Goal: Find specific page/section: Find specific page/section

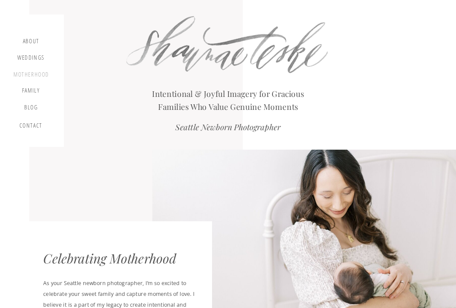
click at [34, 72] on div "motherhood" at bounding box center [31, 75] width 36 height 8
click at [33, 92] on div "Family" at bounding box center [30, 92] width 29 height 10
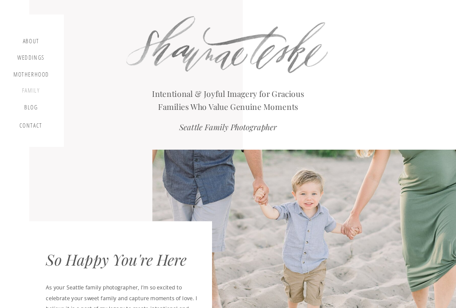
click at [33, 87] on div "Family" at bounding box center [30, 92] width 29 height 10
click at [31, 40] on div "about" at bounding box center [31, 42] width 22 height 9
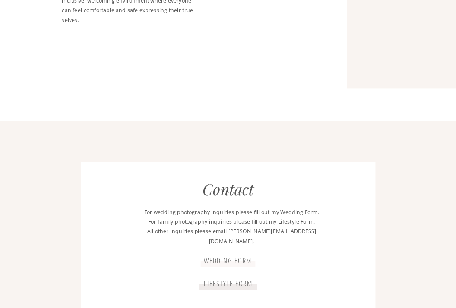
scroll to position [1562, 0]
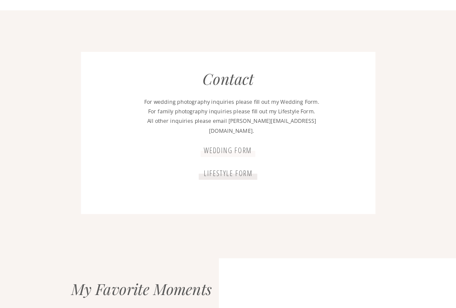
click at [225, 172] on p "lifestyle form" at bounding box center [228, 172] width 57 height 8
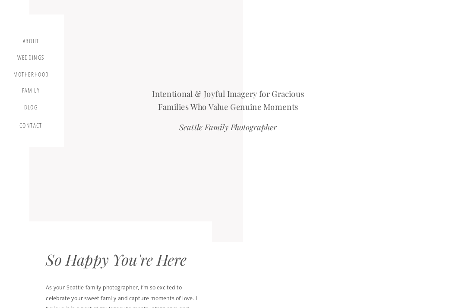
scroll to position [1686, 0]
